Goal: Task Accomplishment & Management: Complete application form

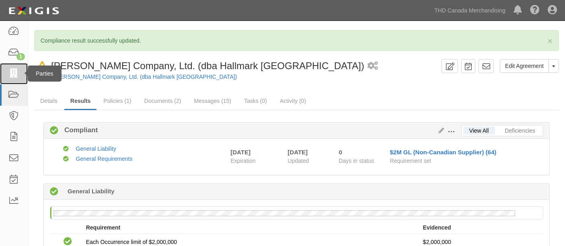
click at [6, 80] on link at bounding box center [14, 73] width 28 height 21
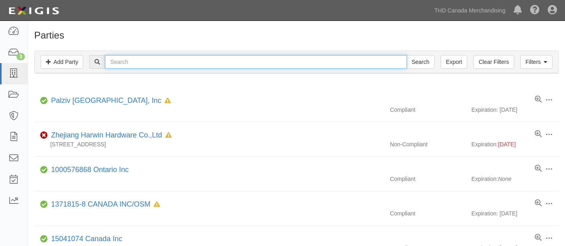
click at [122, 66] on input "text" at bounding box center [256, 62] width 302 height 14
paste input "Step Solution LLC"
type input "Step Solution LLC"
click at [407, 55] on input "Search" at bounding box center [421, 62] width 28 height 14
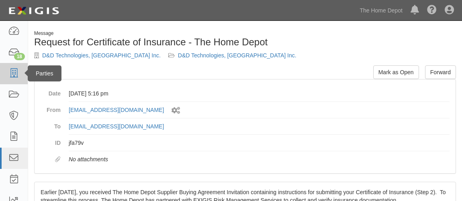
scroll to position [66, 0]
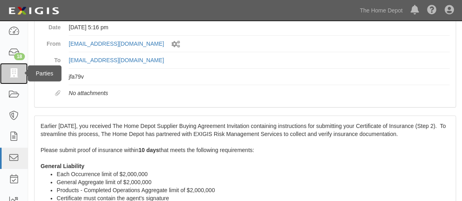
click at [9, 73] on icon at bounding box center [13, 73] width 11 height 9
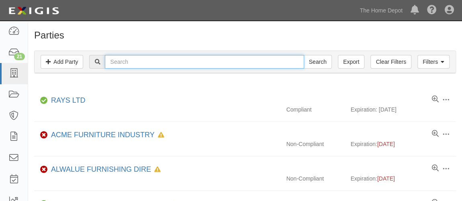
click at [127, 66] on input "text" at bounding box center [204, 62] width 199 height 14
paste input "Step Solution LLC"
type input "Step Solution LLC"
click at [304, 55] on input "Search" at bounding box center [318, 62] width 28 height 14
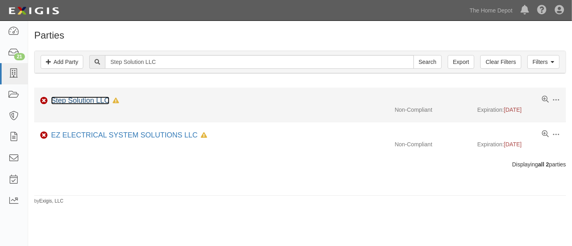
click at [61, 100] on link "Step Solution LLC" at bounding box center [80, 101] width 58 height 8
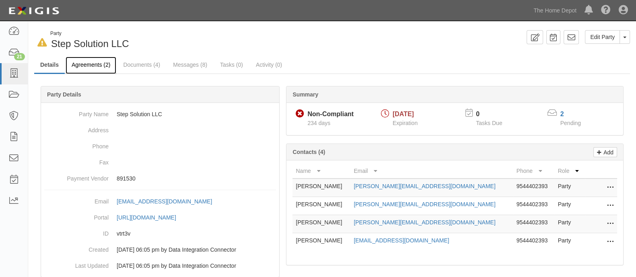
click at [86, 63] on link "Agreements (2)" at bounding box center [91, 65] width 51 height 17
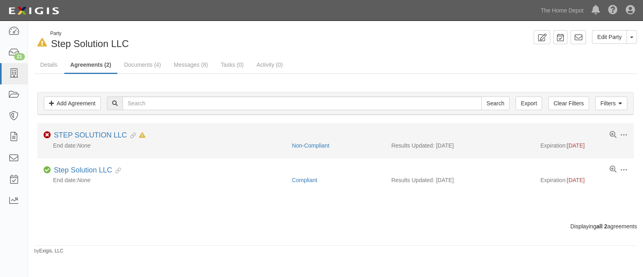
click at [102, 129] on li "Toggle Agreement Dropdown Edit Log activity Add task Send message Archive Non-C…" at bounding box center [335, 140] width 597 height 35
click at [101, 132] on link "STEP SOLUTION LLC" at bounding box center [90, 135] width 73 height 8
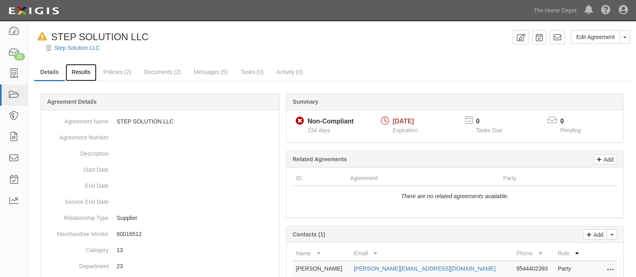
click at [86, 76] on link "Results" at bounding box center [81, 72] width 31 height 17
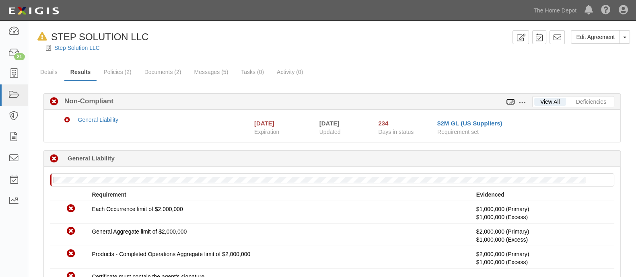
click at [509, 103] on icon at bounding box center [510, 102] width 9 height 6
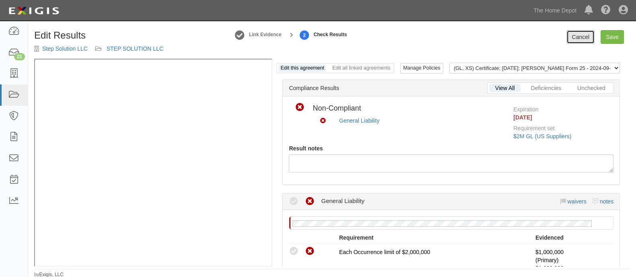
click at [584, 31] on link "Cancel" at bounding box center [580, 37] width 28 height 14
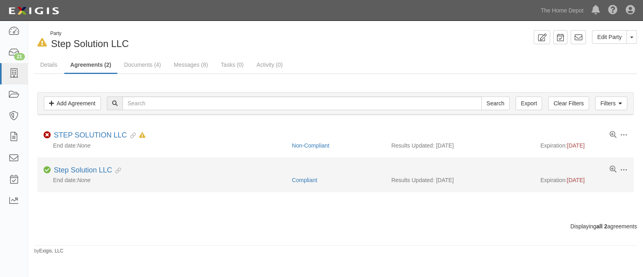
click at [97, 175] on div "Toggle Agreement Dropdown Edit Log activity Add task Send message Archive Compl…" at bounding box center [335, 171] width 597 height 10
click at [99, 171] on link "Step Solution LLC" at bounding box center [83, 170] width 58 height 8
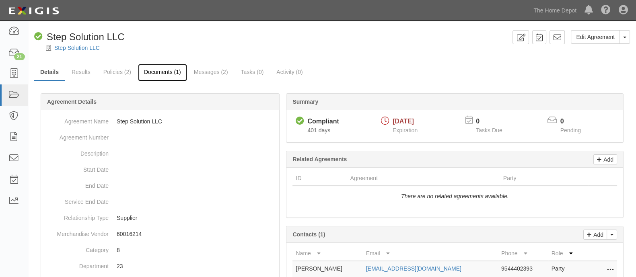
click at [154, 73] on link "Documents (1)" at bounding box center [162, 72] width 49 height 17
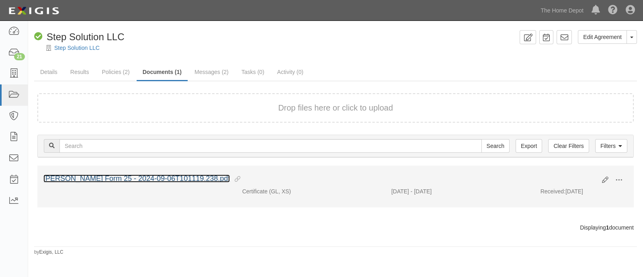
click at [131, 179] on link "[PERSON_NAME] Form 25 - 2024-09-06T101119.238.pdf" at bounding box center [136, 179] width 187 height 8
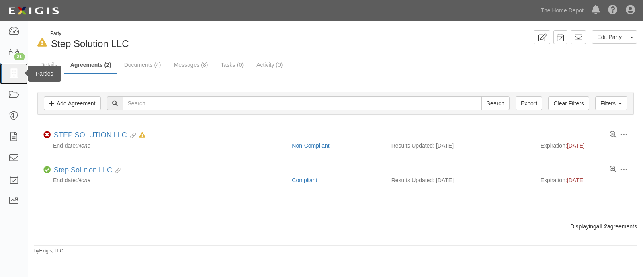
click at [20, 74] on link at bounding box center [14, 73] width 28 height 21
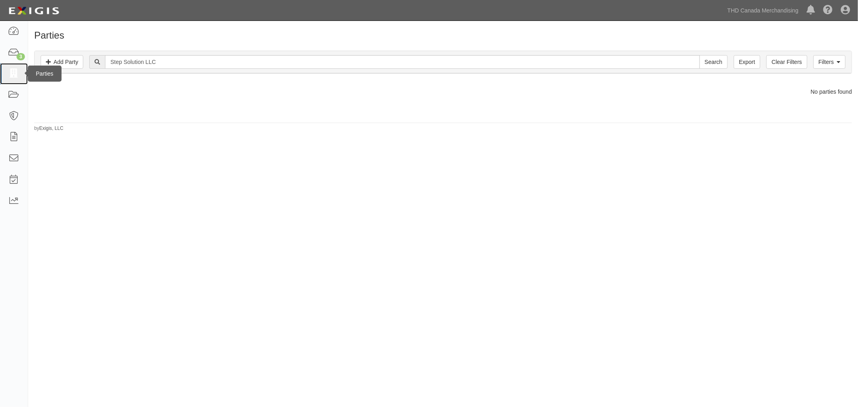
click at [18, 75] on icon at bounding box center [13, 73] width 11 height 9
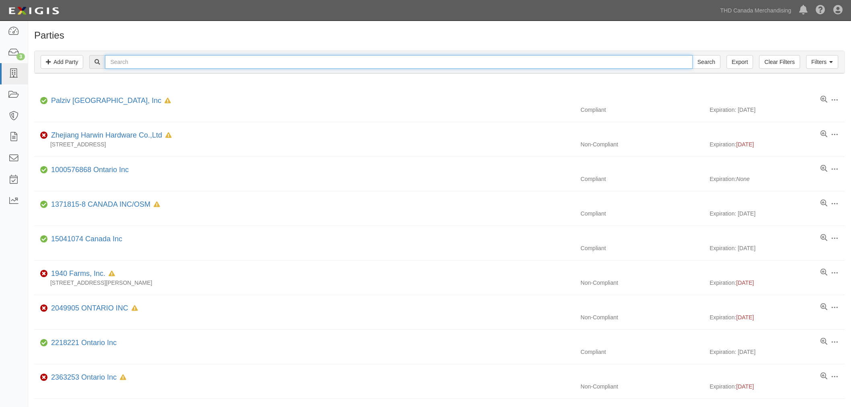
click at [363, 60] on input "text" at bounding box center [399, 62] width 588 height 14
type input "New [PERSON_NAME] Art Supply, Inc"
click at [692, 55] on input "Search" at bounding box center [706, 62] width 28 height 14
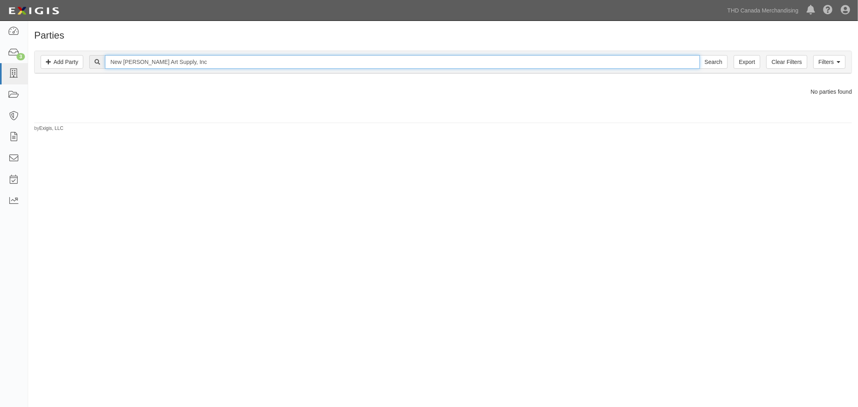
click at [151, 61] on input "New [PERSON_NAME] Art Supply, Inc" at bounding box center [402, 62] width 594 height 14
click at [76, 65] on link "Add Party" at bounding box center [62, 62] width 43 height 14
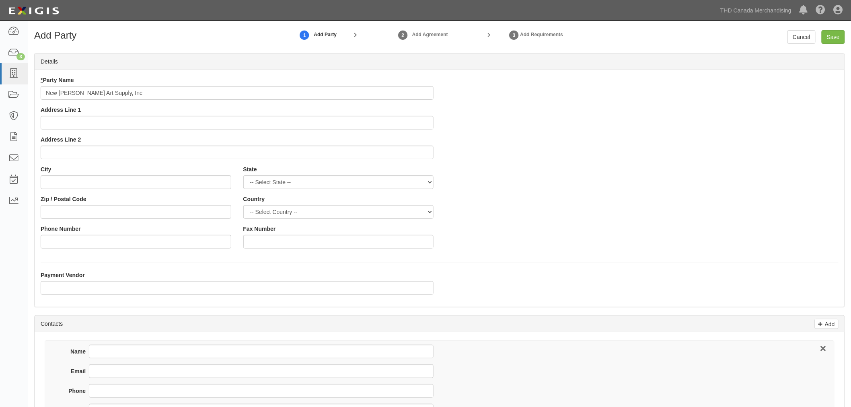
type input "New [PERSON_NAME] Art Supply, Inc"
click at [215, 377] on input "Email" at bounding box center [261, 371] width 345 height 14
paste input "[EMAIL_ADDRESS][DOMAIN_NAME]"
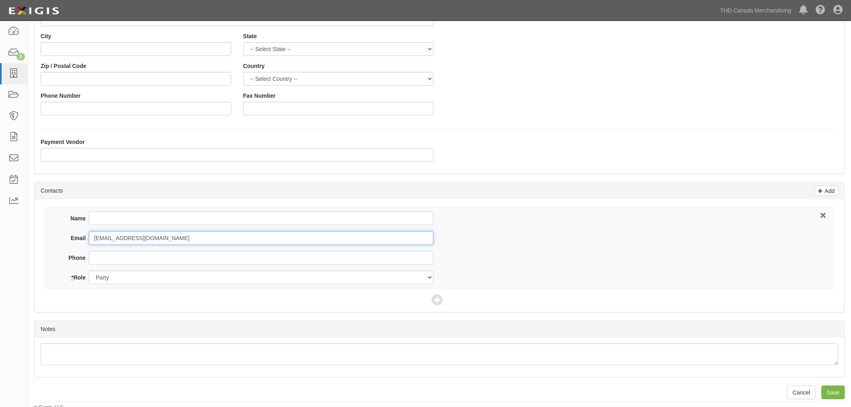
scroll to position [134, 0]
type input "[EMAIL_ADDRESS][DOMAIN_NAME]"
click at [827, 390] on input "Save" at bounding box center [833, 392] width 23 height 14
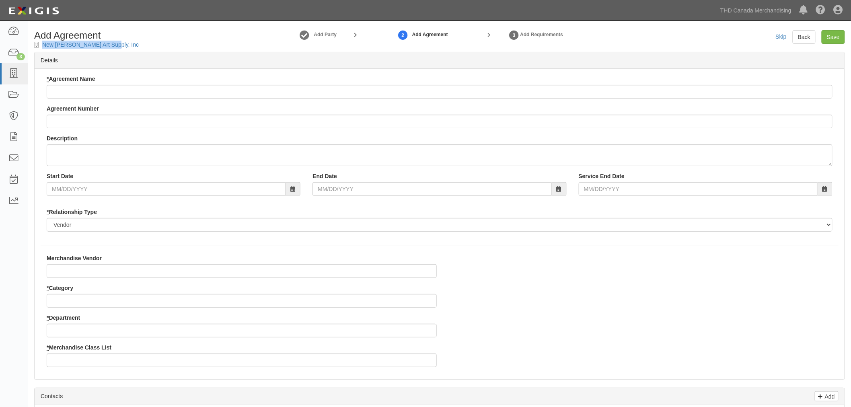
drag, startPoint x: 116, startPoint y: 42, endPoint x: 39, endPoint y: 43, distance: 76.8
click at [39, 43] on div "Add Agreement New Joyce Art Supply, Inc" at bounding box center [131, 39] width 206 height 18
copy div "New Joyce Art Supply, Inc"
click at [163, 83] on div "* Agreement Name" at bounding box center [440, 87] width 786 height 24
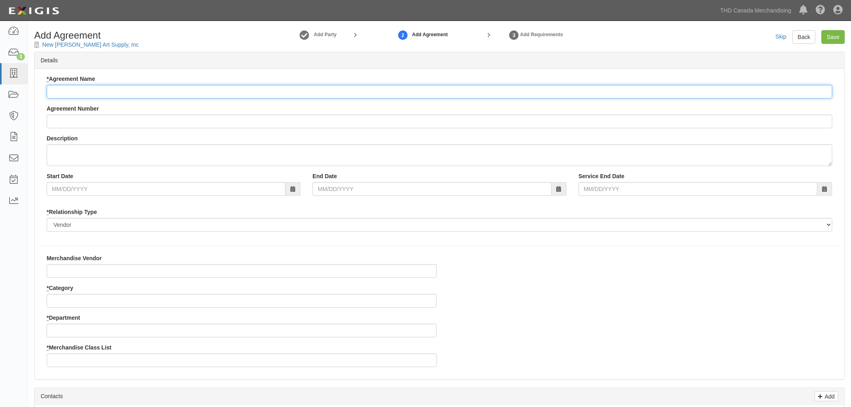
click at [163, 91] on input "* Agreement Name" at bounding box center [440, 92] width 786 height 14
paste input "New Joyce Art Supply, Inc"
type input "New Joyce Art Supply, Inc"
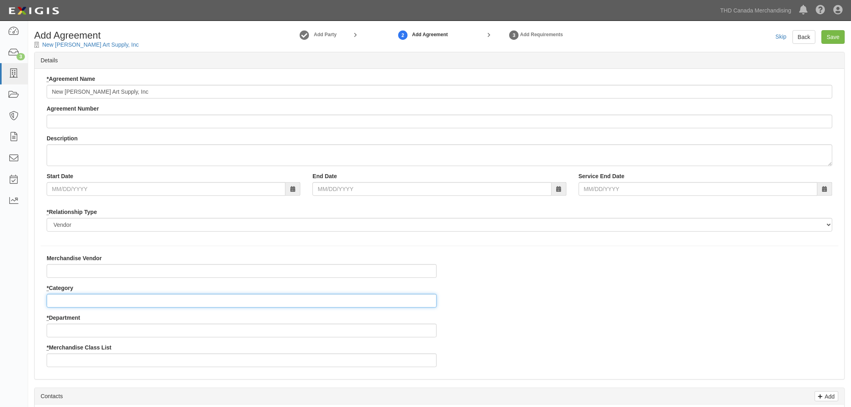
click at [85, 297] on input "* Category" at bounding box center [242, 301] width 390 height 14
type input "2"
type input "58"
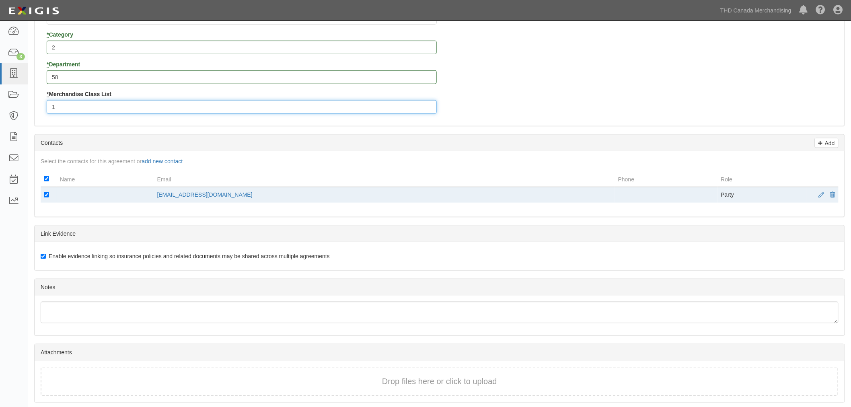
scroll to position [283, 0]
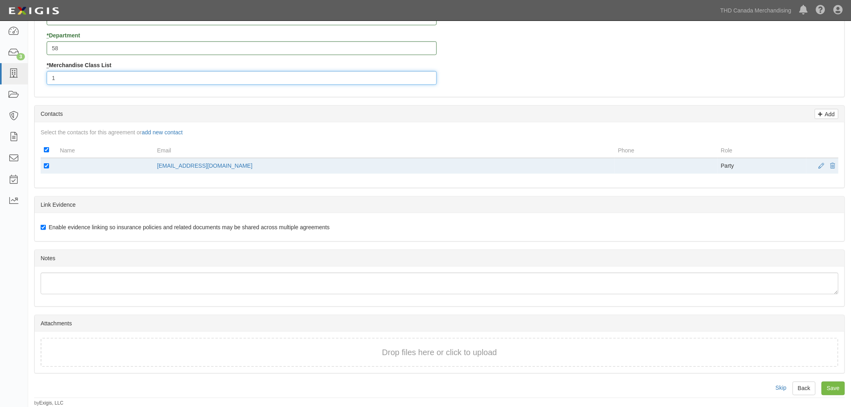
type input "1"
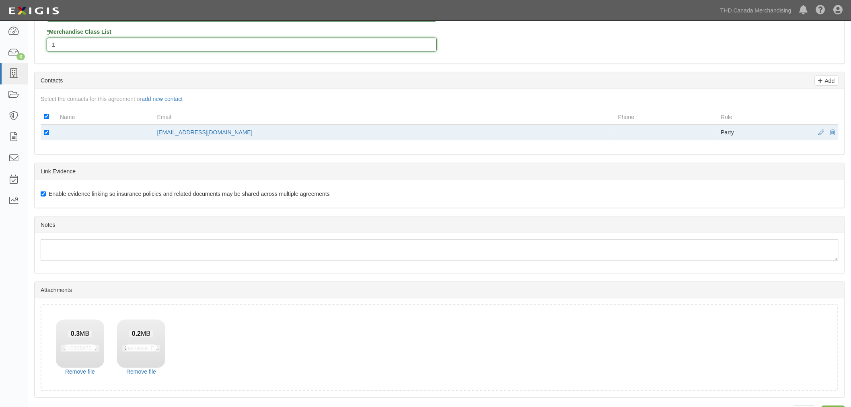
scroll to position [341, 0]
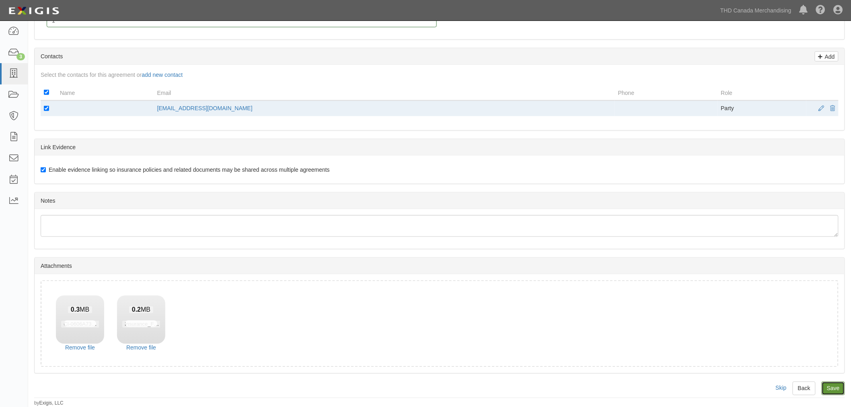
click at [842, 384] on input "Save" at bounding box center [833, 389] width 23 height 14
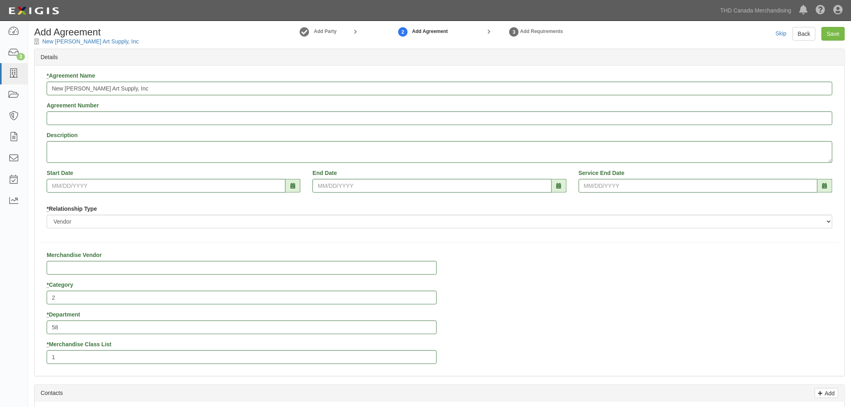
scroll to position [0, 0]
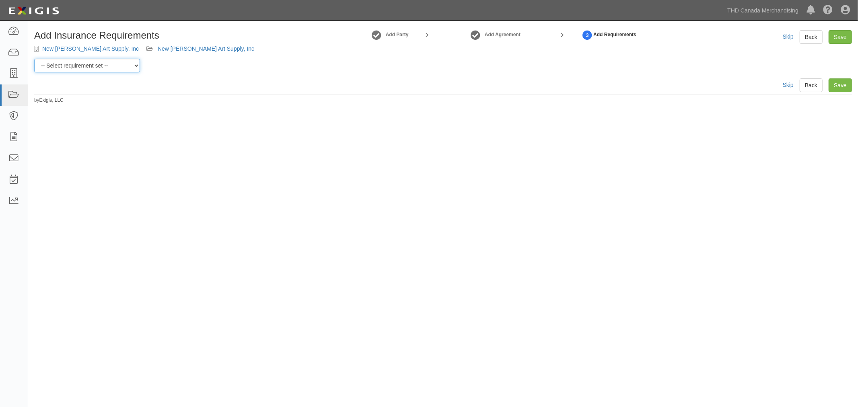
click at [134, 63] on select "-- Select requirement set -- $20M GL (Canadian Supplier) $20M GL (Non-Canadian …" at bounding box center [87, 66] width 106 height 14
select select "31587"
click at [34, 59] on select "-- Select requirement set -- $20M GL (Canadian Supplier) $20M GL (Non-Canadian …" at bounding box center [87, 66] width 106 height 14
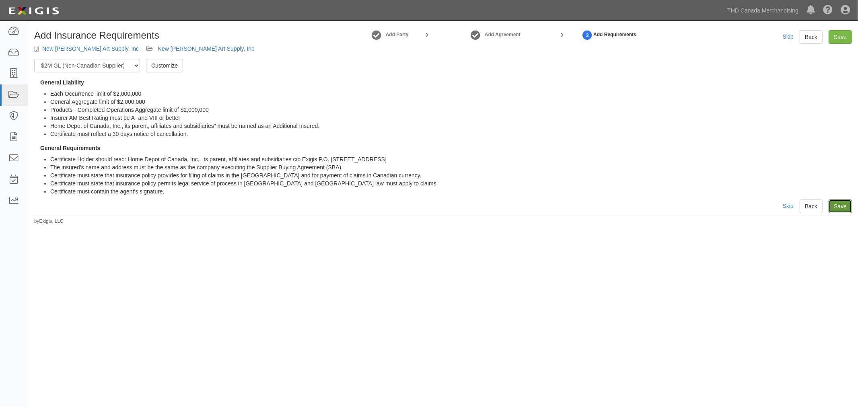
click at [839, 205] on link "Save" at bounding box center [839, 206] width 23 height 14
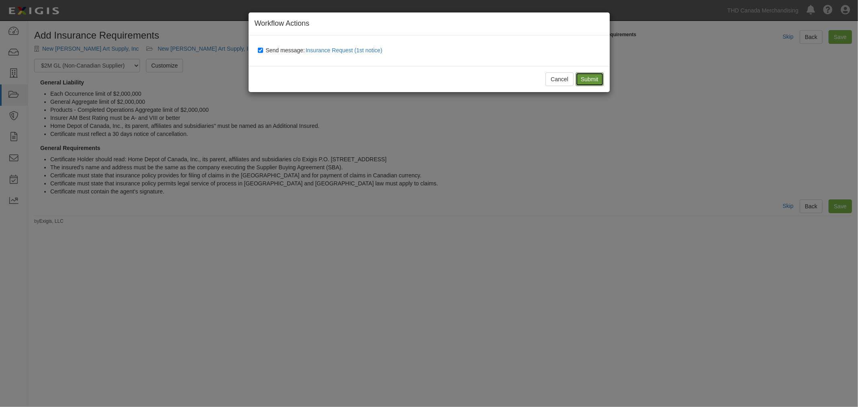
click at [585, 75] on input "Submit" at bounding box center [589, 79] width 28 height 14
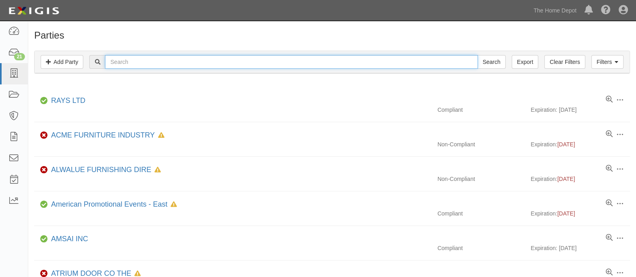
click at [142, 57] on input "text" at bounding box center [291, 62] width 372 height 14
paste input "New Joyce Art Supply, Inc"
type input "N"
type input "cabinetworks"
click at [477, 55] on input "Search" at bounding box center [491, 62] width 28 height 14
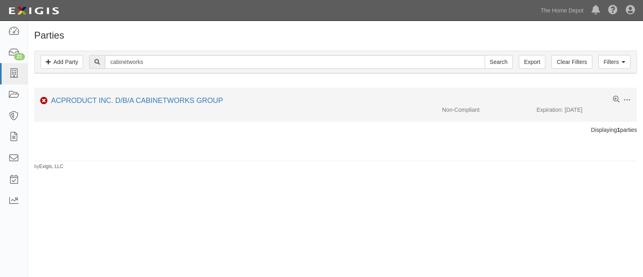
click at [151, 92] on li "Edit Log activity Add task Send message Archive Non-Compliant ACPRODUCT INC. D/…" at bounding box center [335, 105] width 603 height 34
click at [148, 94] on li "Edit Log activity Add task Send message Archive Non-Compliant ACPRODUCT INC. D/…" at bounding box center [335, 105] width 603 height 34
click at [144, 106] on div at bounding box center [235, 106] width 402 height 0
click at [147, 101] on link "ACPRODUCT INC. D/B/A CABINETWORKS GROUP" at bounding box center [137, 101] width 172 height 8
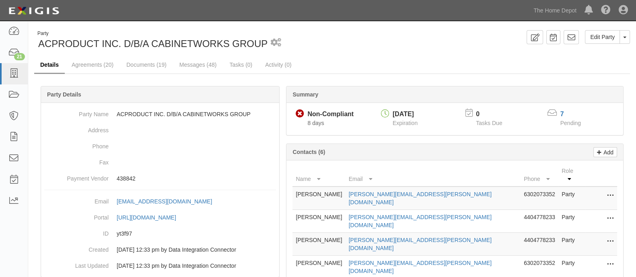
click at [65, 71] on li "Details" at bounding box center [49, 65] width 31 height 17
click at [84, 67] on link "Agreements (20)" at bounding box center [93, 65] width 54 height 17
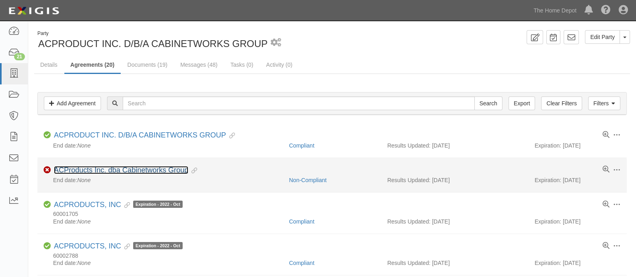
click at [130, 168] on link "ACProducts Inc. dba Cabinetworks Group" at bounding box center [121, 170] width 134 height 8
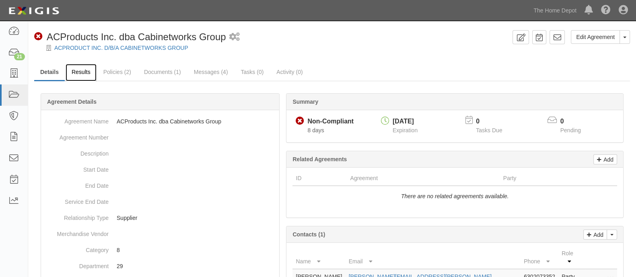
click at [77, 76] on link "Results" at bounding box center [81, 72] width 31 height 17
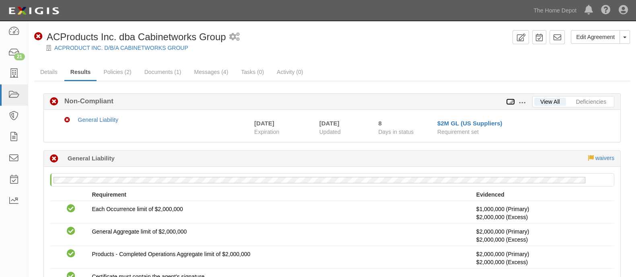
click at [510, 99] on icon at bounding box center [510, 102] width 9 height 6
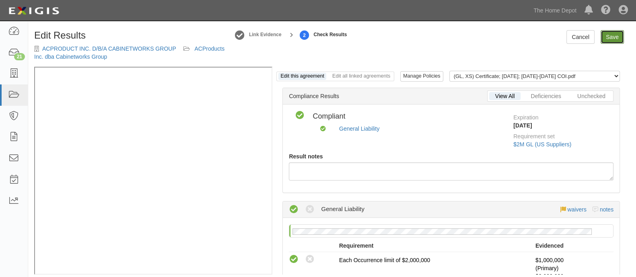
click at [610, 40] on link "Save" at bounding box center [611, 37] width 23 height 14
radio input "true"
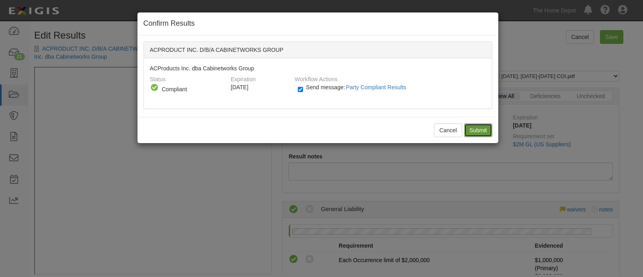
click at [483, 123] on input "Submit" at bounding box center [478, 130] width 28 height 14
click at [483, 130] on div "Cancel Submit" at bounding box center [318, 130] width 361 height 26
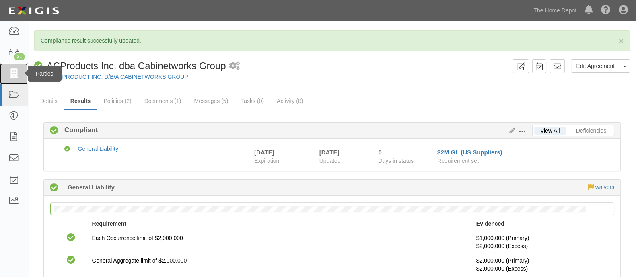
click at [4, 78] on link at bounding box center [14, 73] width 28 height 21
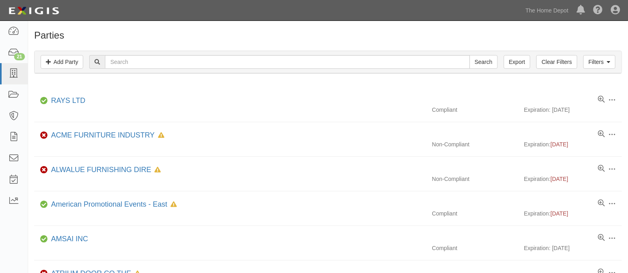
click at [167, 45] on div "Filters Add Party Clear Filters Export Search Filters Compliance Status Complia…" at bounding box center [328, 63] width 600 height 37
